Goal: Task Accomplishment & Management: Manage account settings

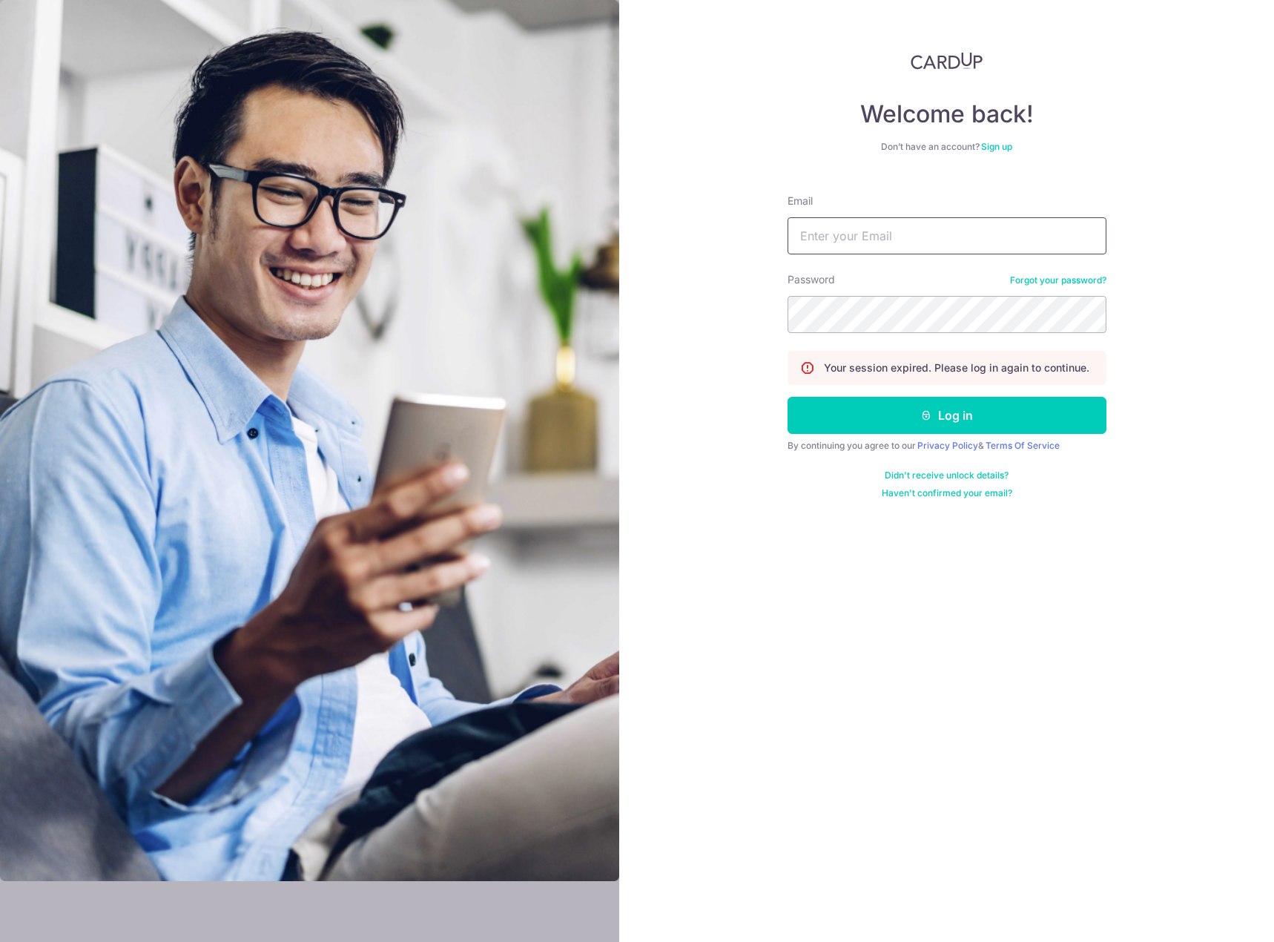
click at [951, 248] on input "Email" at bounding box center [946, 235] width 319 height 37
click at [1191, 402] on div "Welcome back! Don’t have an account? Sign up Email Password Forgot your passwor…" at bounding box center [946, 471] width 655 height 942
click at [986, 245] on input "Email" at bounding box center [946, 235] width 319 height 37
click at [0, 941] on com-1password-button at bounding box center [0, 942] width 0 height 0
click at [902, 237] on input "Email" at bounding box center [946, 235] width 319 height 37
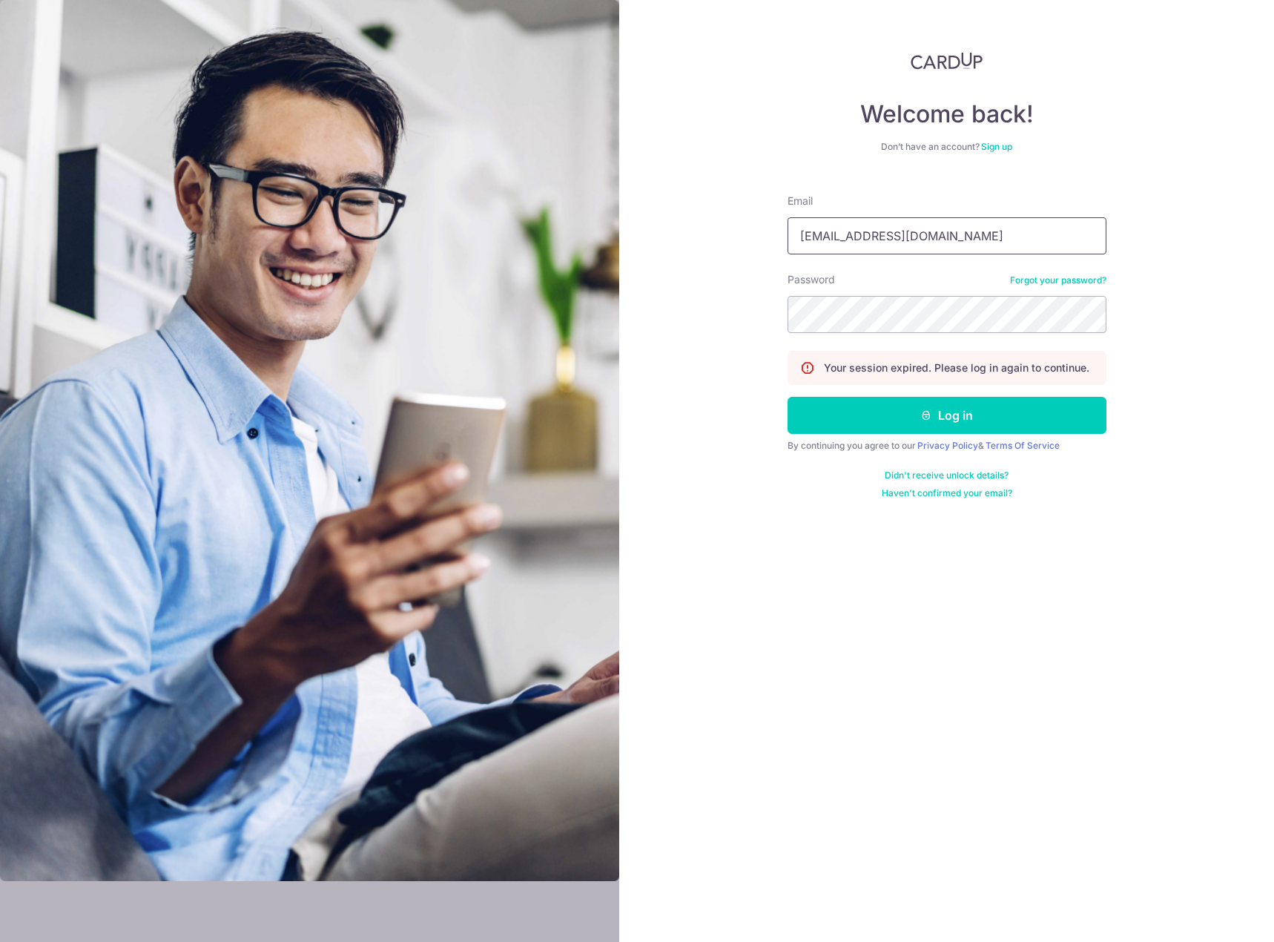
type input "[EMAIL_ADDRESS][DOMAIN_NAME]"
click at [1017, 234] on input "[EMAIL_ADDRESS][DOMAIN_NAME]" at bounding box center [946, 235] width 319 height 37
click at [1077, 414] on button "Log in" at bounding box center [946, 415] width 319 height 37
